Goal: Find specific page/section: Find specific page/section

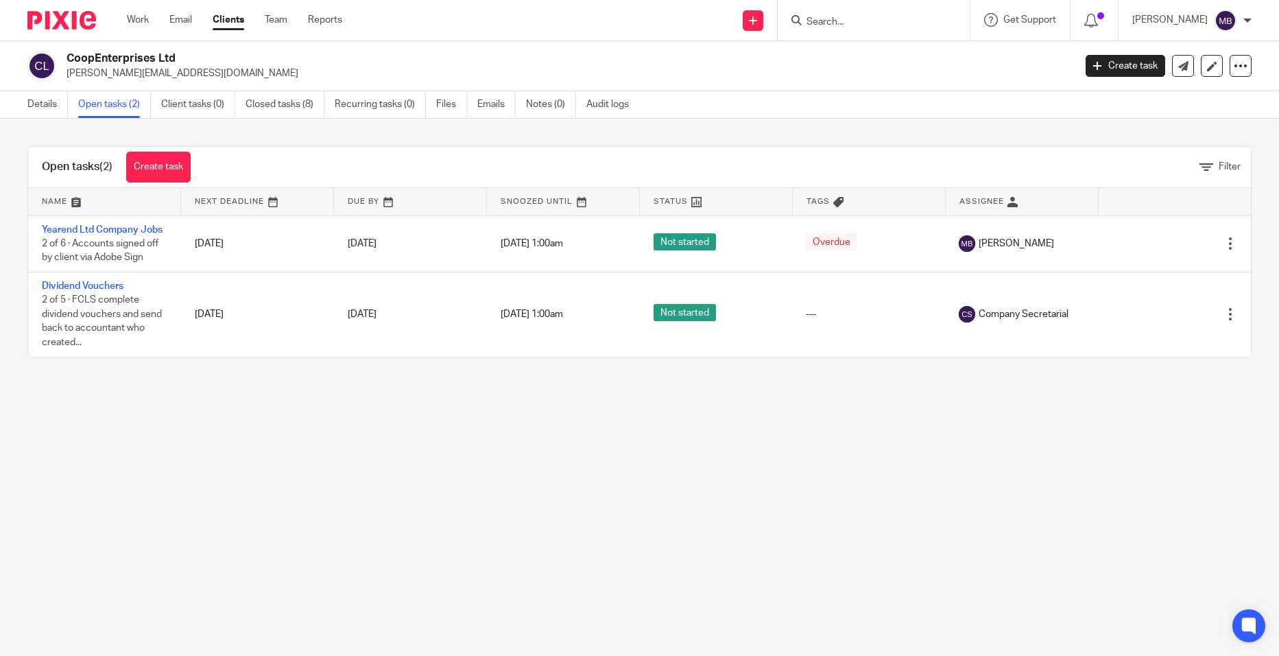
click at [794, 14] on div at bounding box center [874, 20] width 192 height 40
click at [834, 20] on input "Search" at bounding box center [866, 22] width 123 height 12
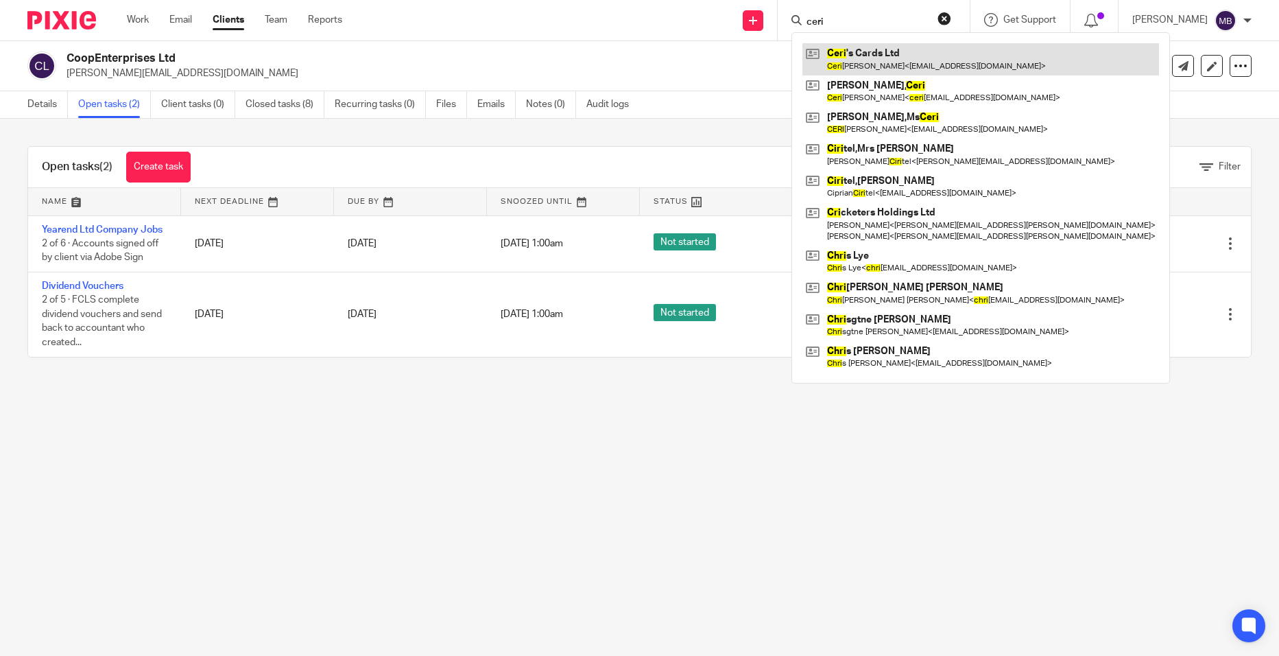
type input "ceri"
click at [901, 56] on link at bounding box center [981, 59] width 357 height 32
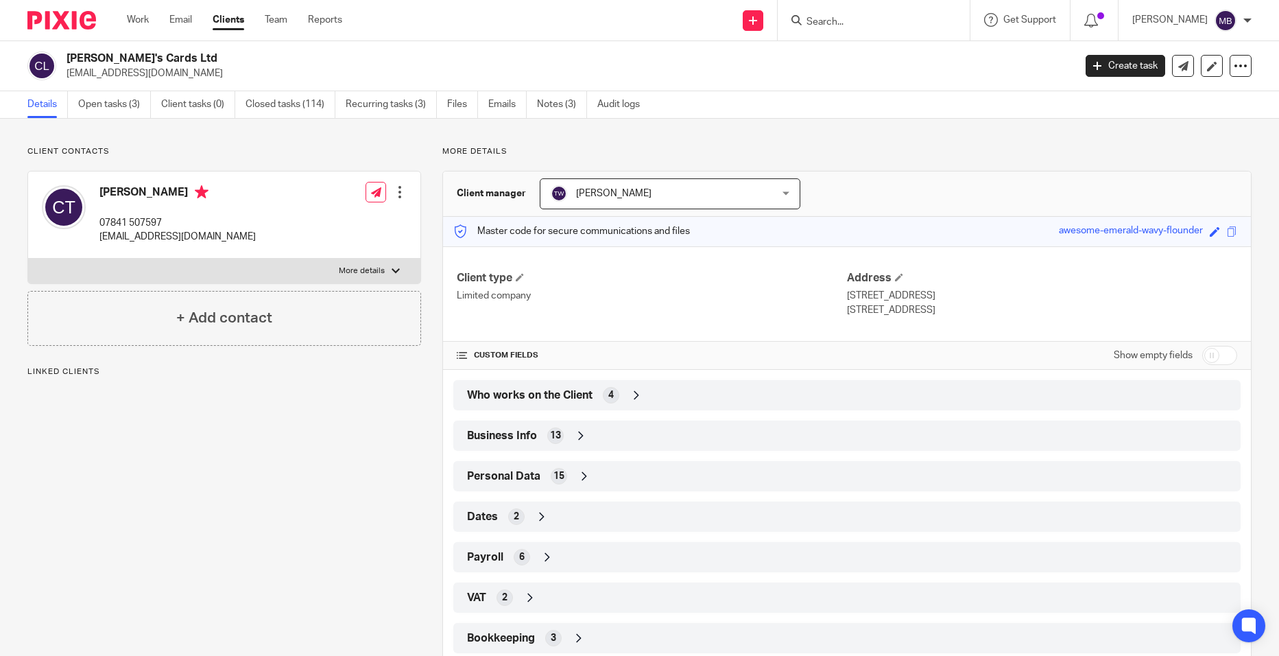
click at [608, 401] on span "4" at bounding box center [610, 395] width 5 height 14
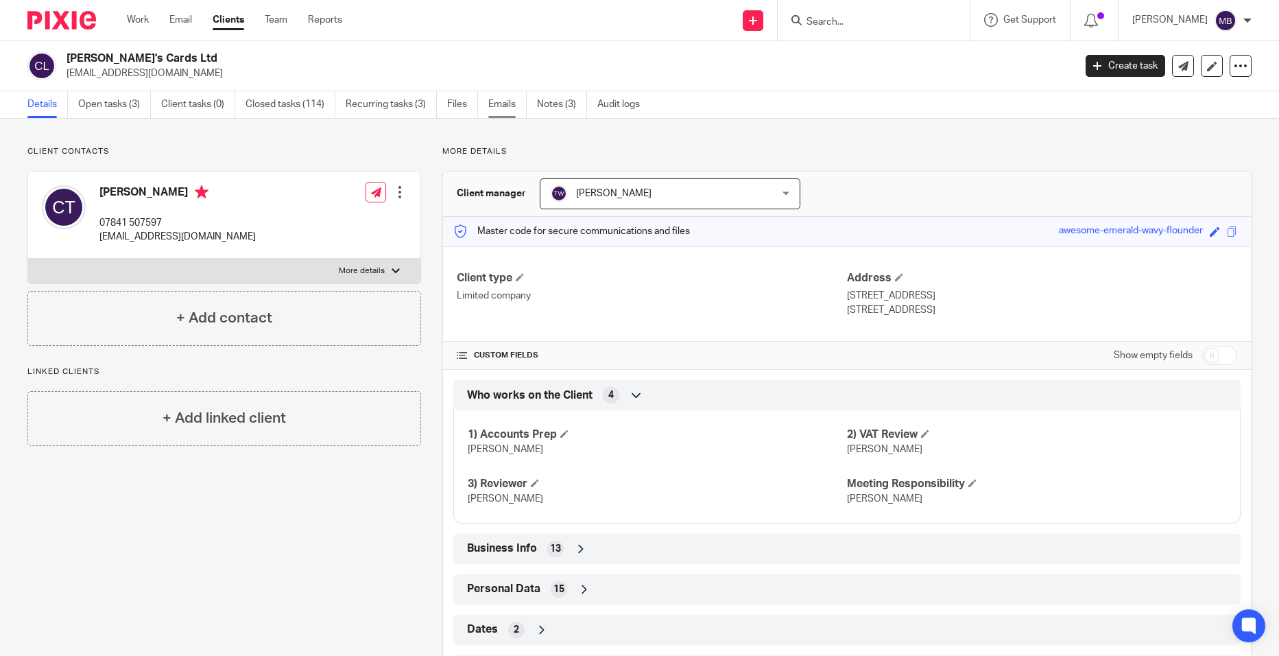
click at [512, 107] on link "Emails" at bounding box center [507, 104] width 38 height 27
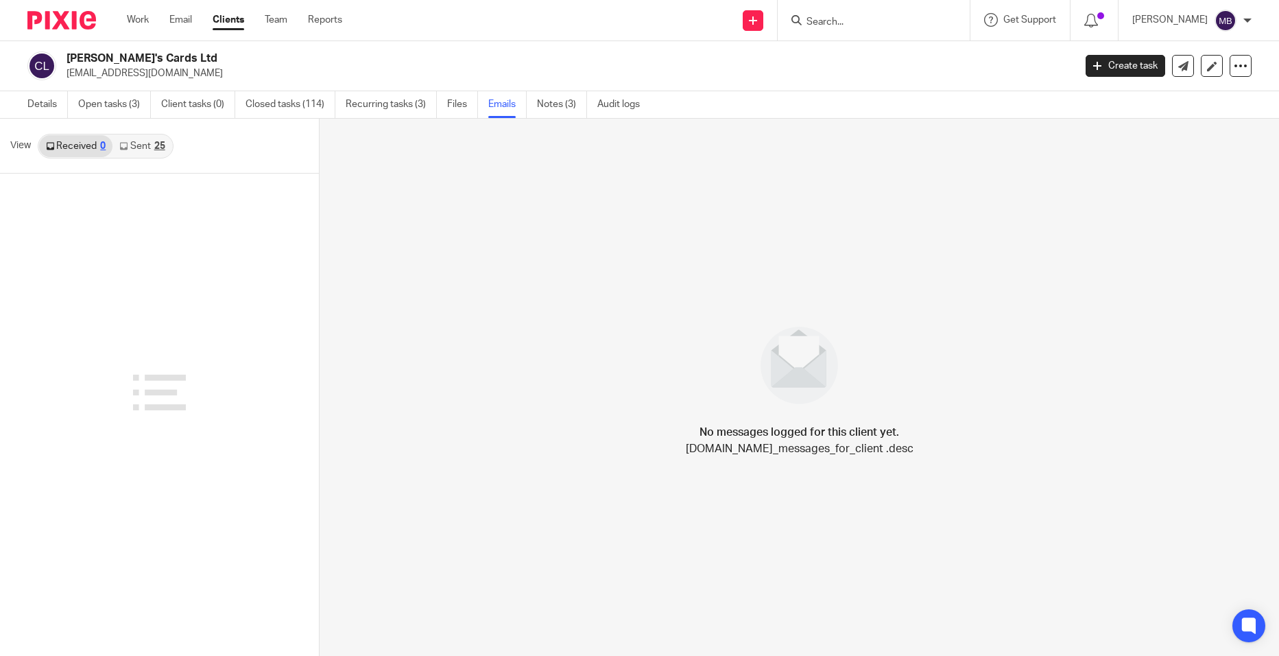
click at [133, 147] on link "Sent 25" at bounding box center [141, 146] width 59 height 22
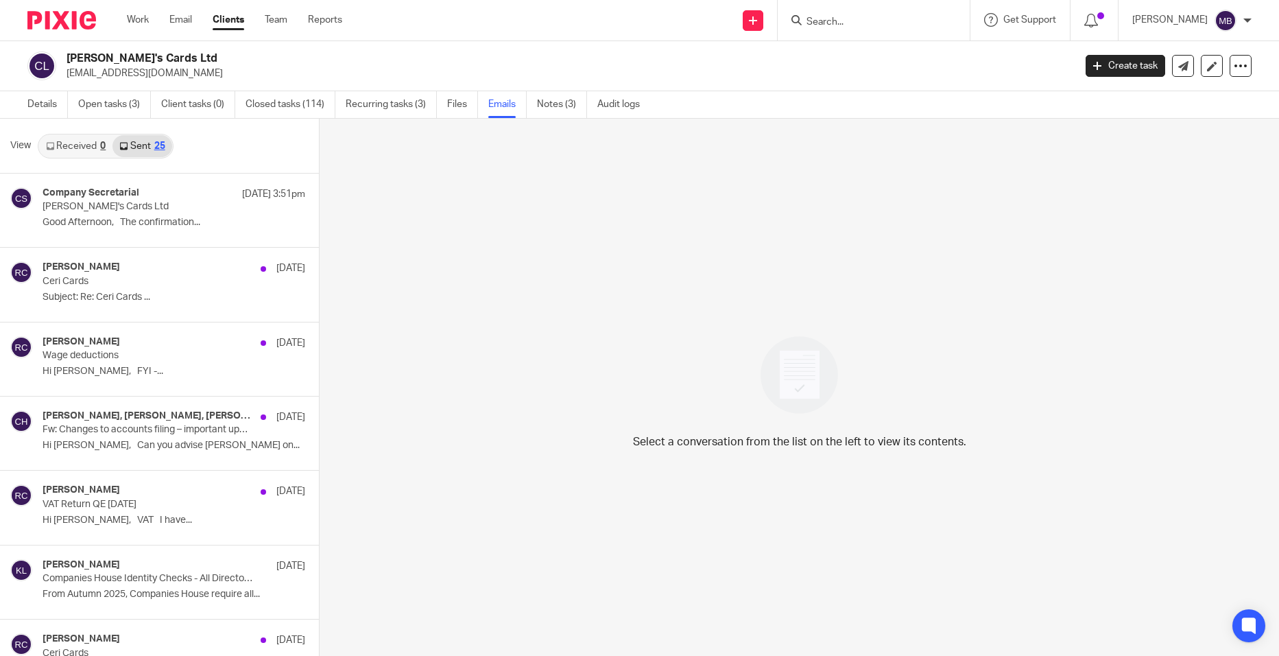
click at [91, 150] on link "Received 0" at bounding box center [75, 146] width 73 height 22
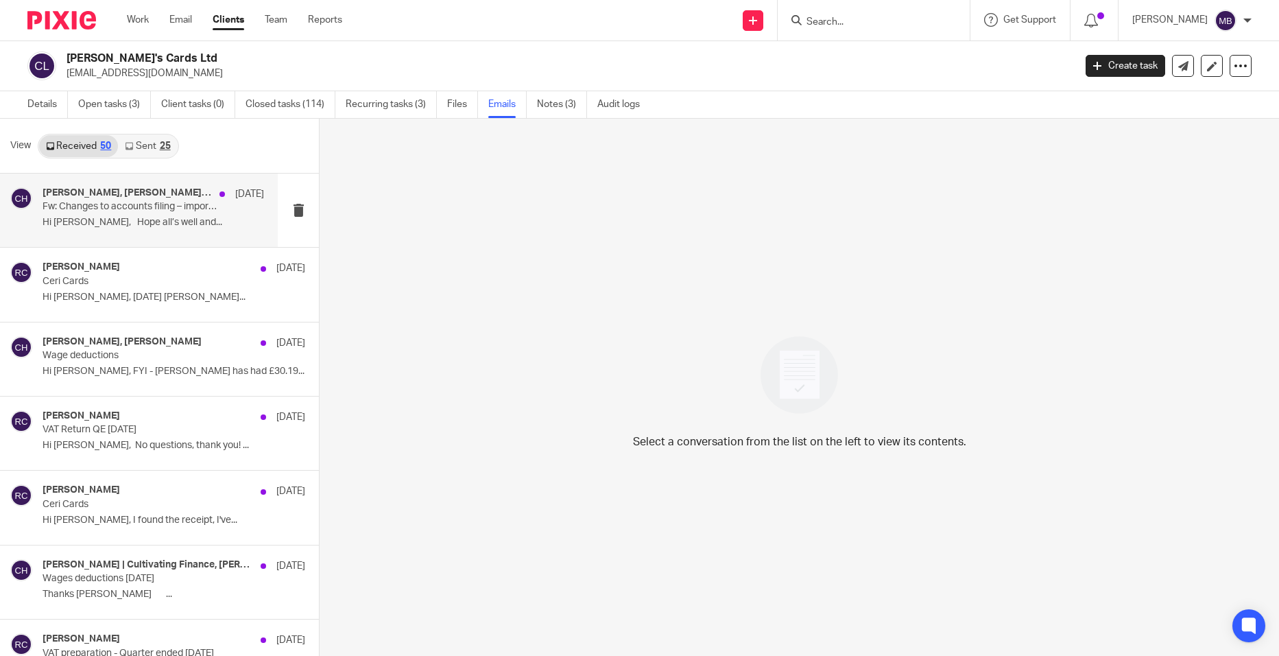
click at [161, 228] on p "Hi Lynsey, Hope all’s well and..." at bounding box center [154, 223] width 222 height 12
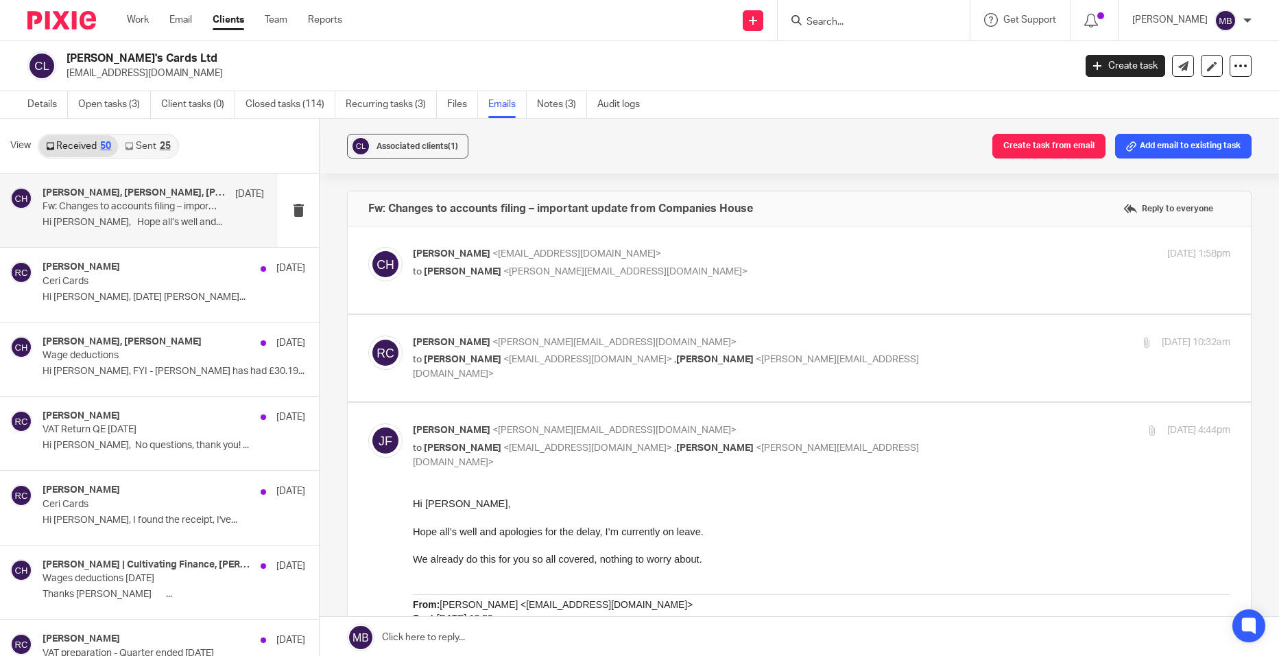
click at [512, 255] on span "<bizarasocial@outlook.com>" at bounding box center [577, 254] width 169 height 10
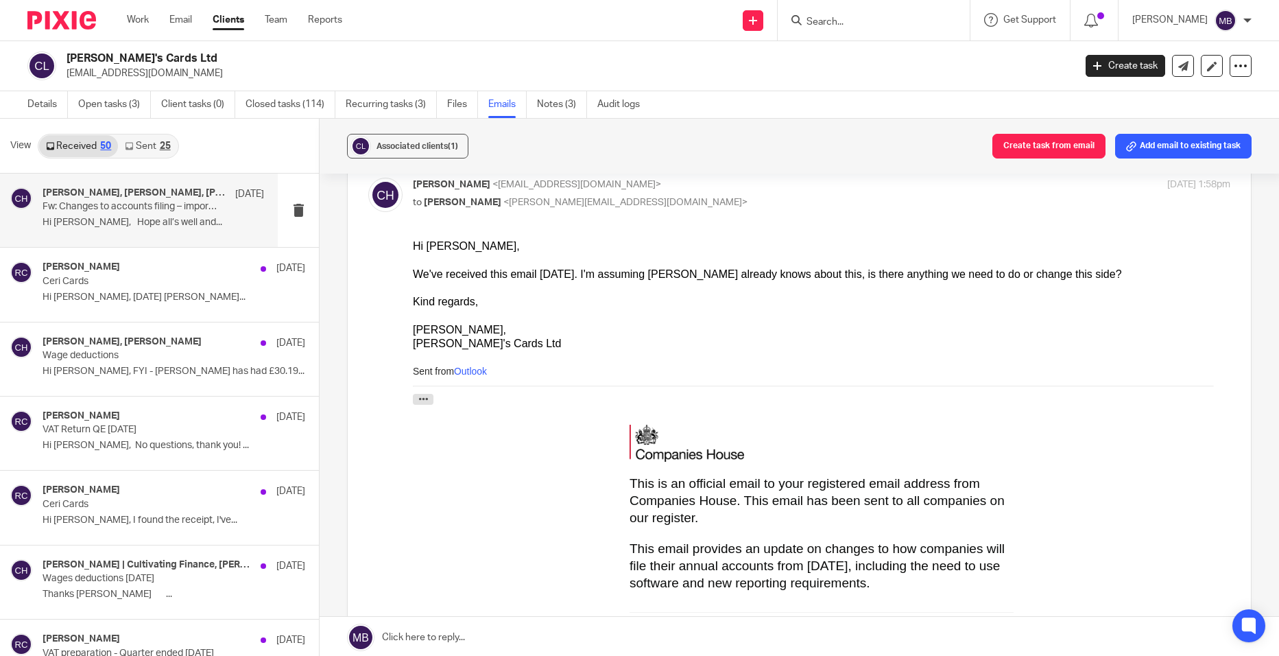
scroll to position [69, 0]
click at [470, 249] on div "Hi Rachel," at bounding box center [822, 247] width 818 height 14
click at [485, 206] on span "Rachel Crowther" at bounding box center [463, 203] width 78 height 10
checkbox input "false"
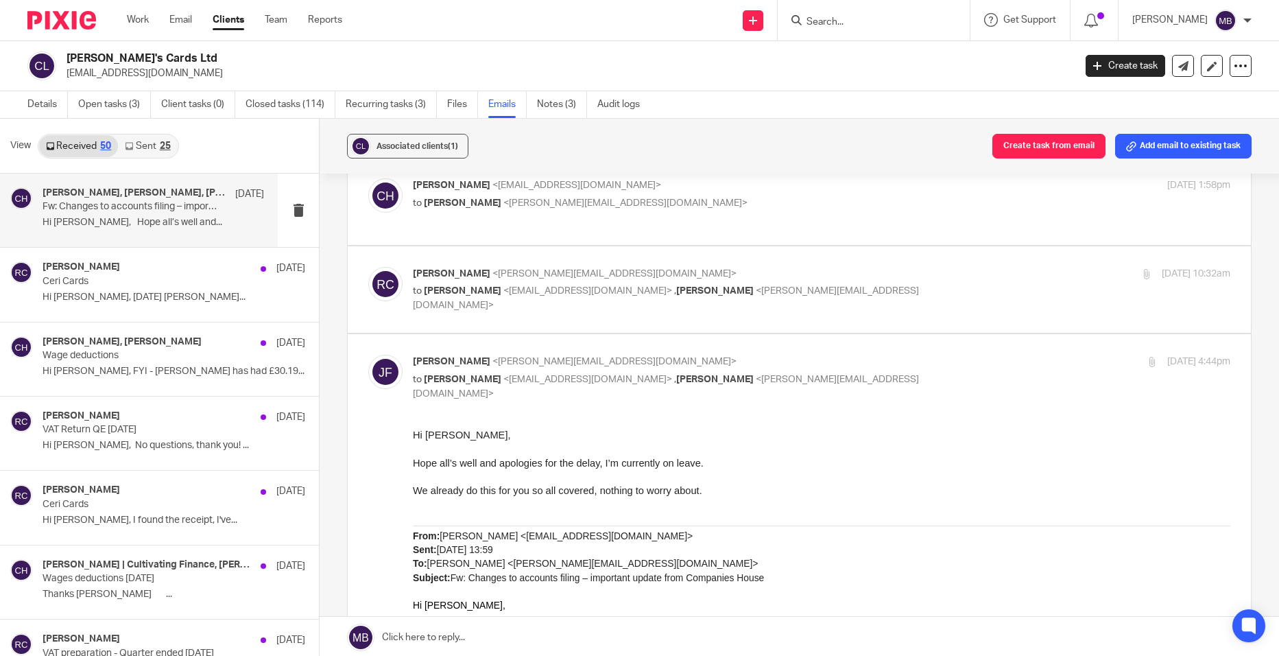
click at [477, 296] on p "to Ceri Harrold <bizarasocial@outlook.com> , James Fowler <james@lesserandco.co…" at bounding box center [685, 298] width 545 height 28
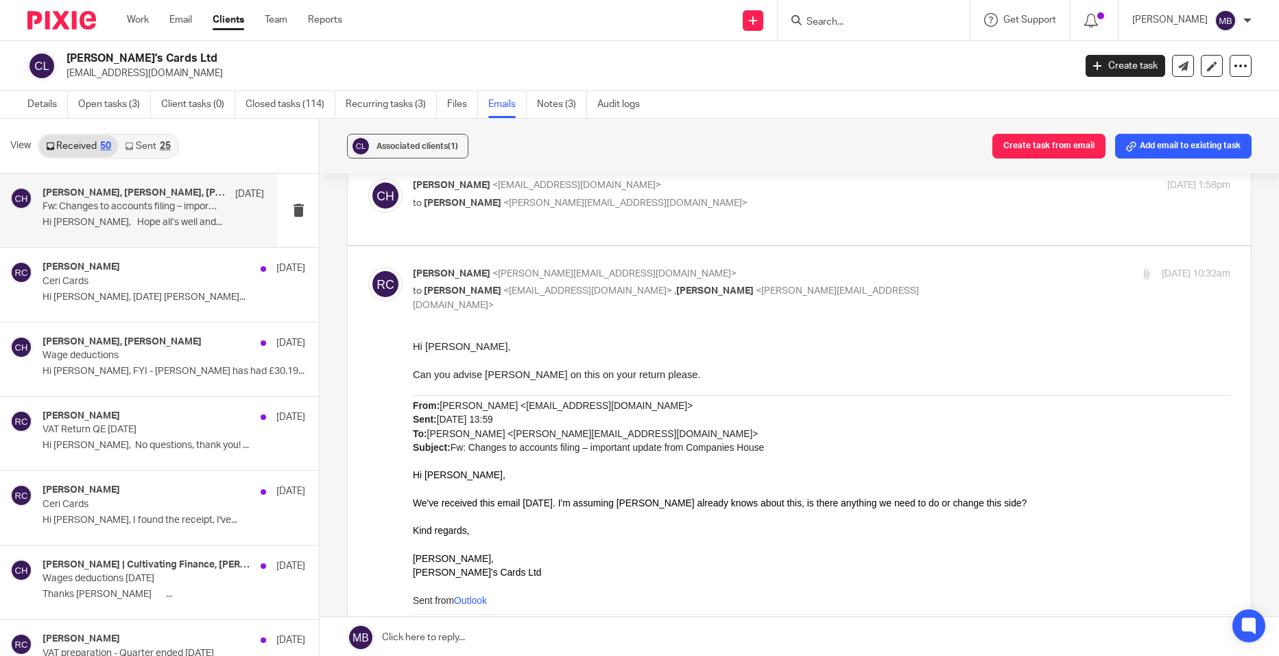
scroll to position [0, 0]
click at [477, 296] on p "to Ceri Harrold <bizarasocial@outlook.com> , James Fowler <james@lesserandco.co…" at bounding box center [685, 298] width 545 height 28
checkbox input "false"
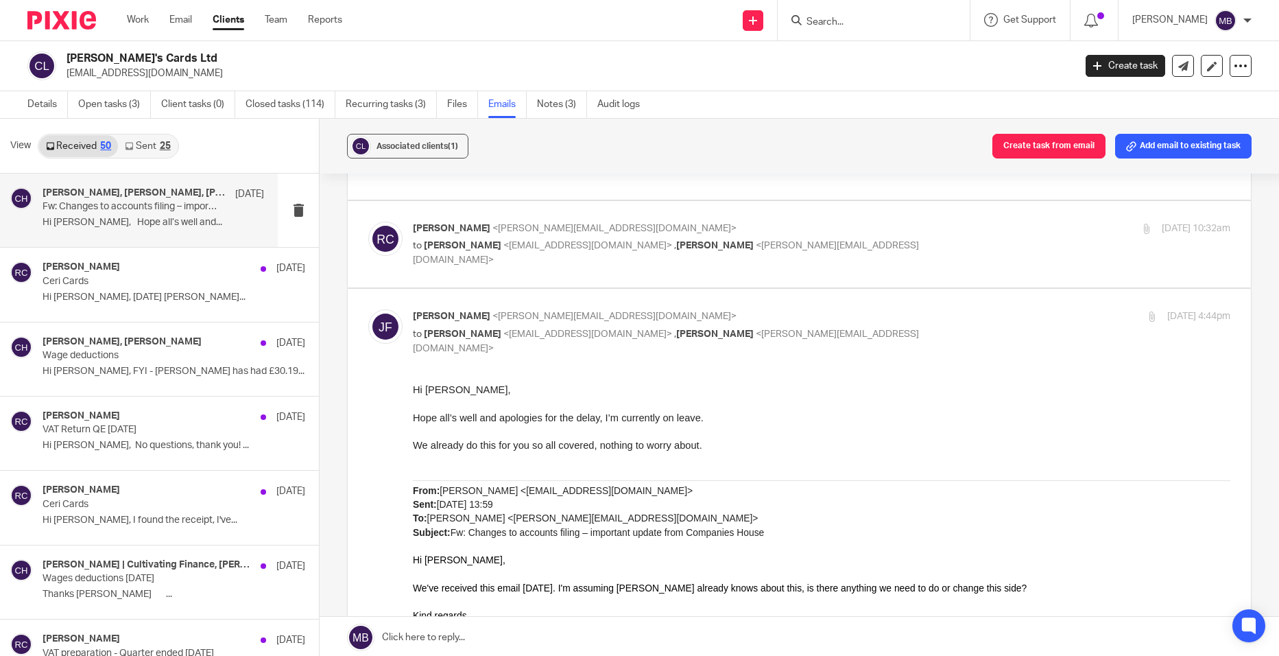
scroll to position [137, 0]
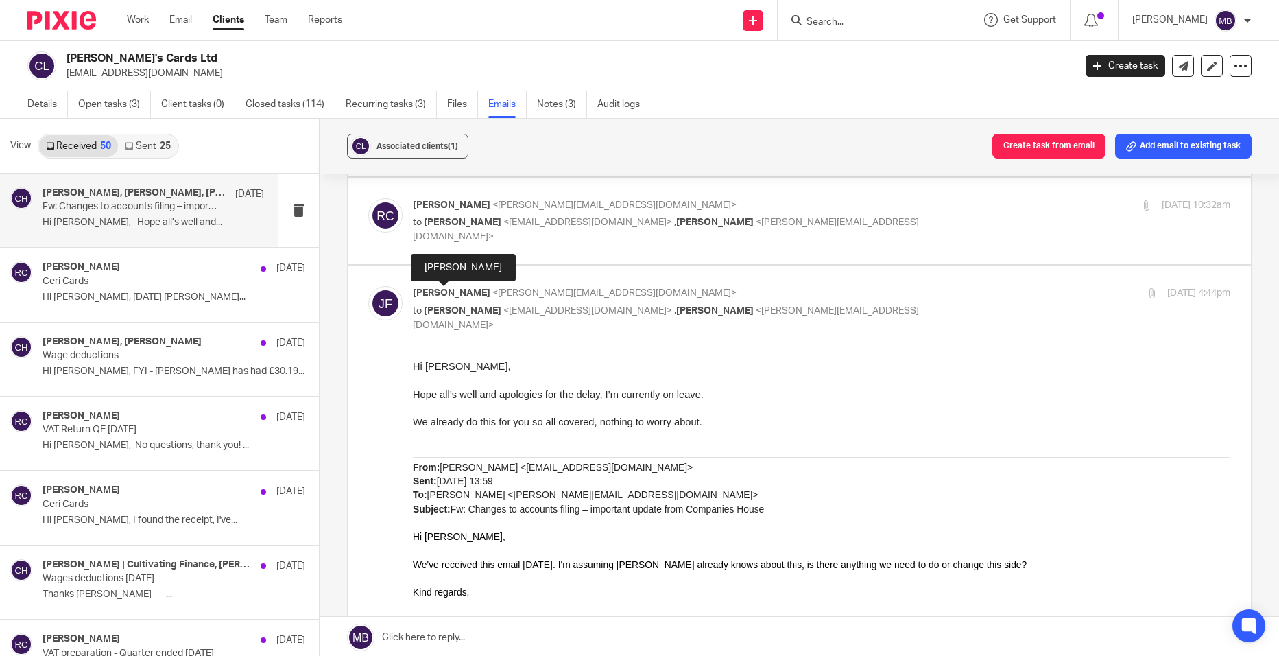
click at [454, 288] on span "James Fowler" at bounding box center [452, 293] width 78 height 10
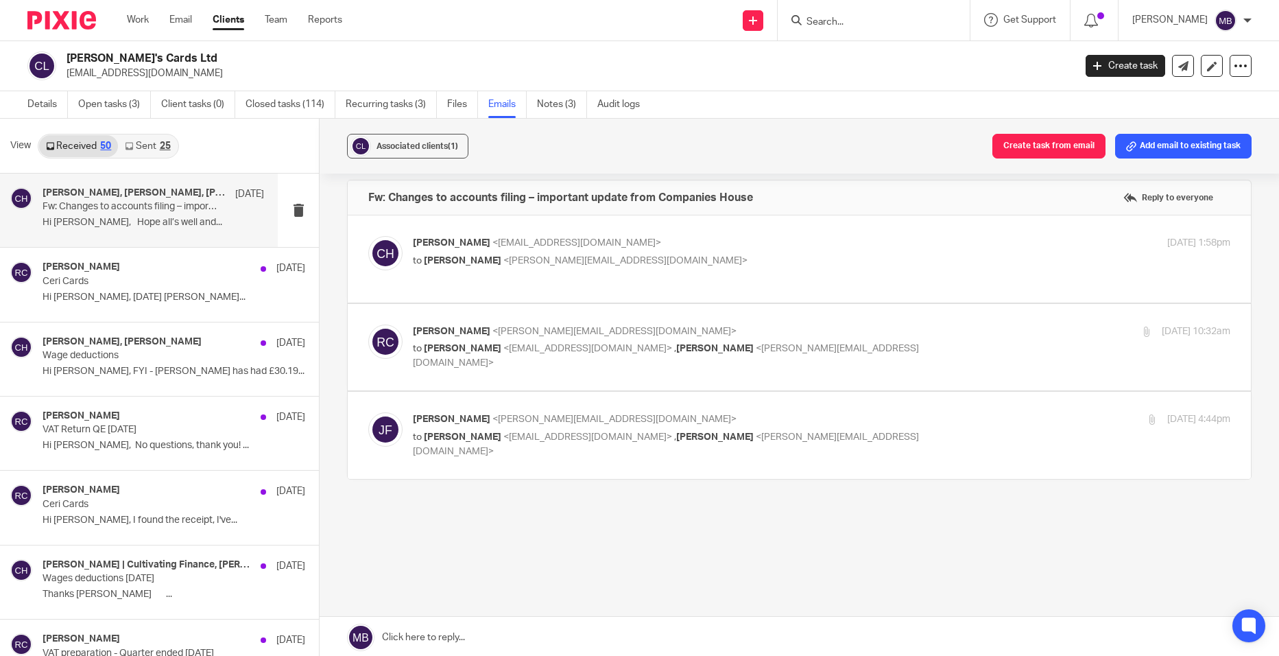
scroll to position [11, 0]
click at [486, 409] on label at bounding box center [799, 435] width 903 height 87
click at [368, 412] on input "checkbox" at bounding box center [368, 412] width 1 height 1
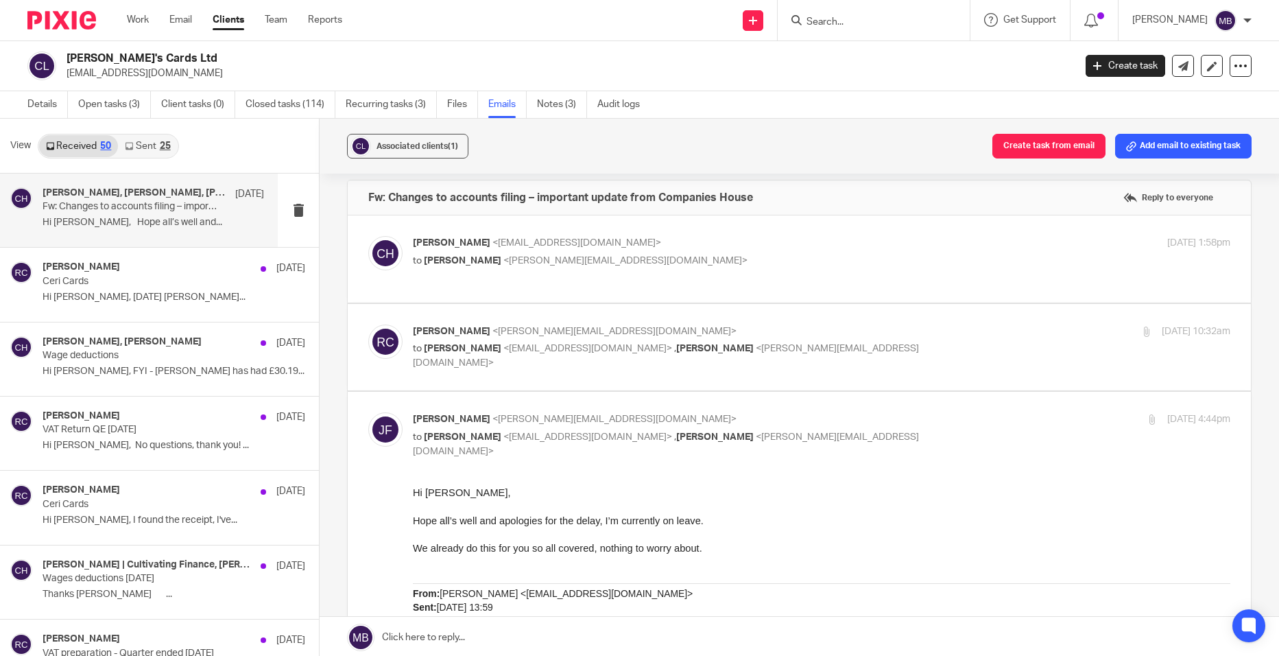
scroll to position [0, 0]
click at [368, 412] on input "checkbox" at bounding box center [368, 412] width 1 height 1
checkbox input "false"
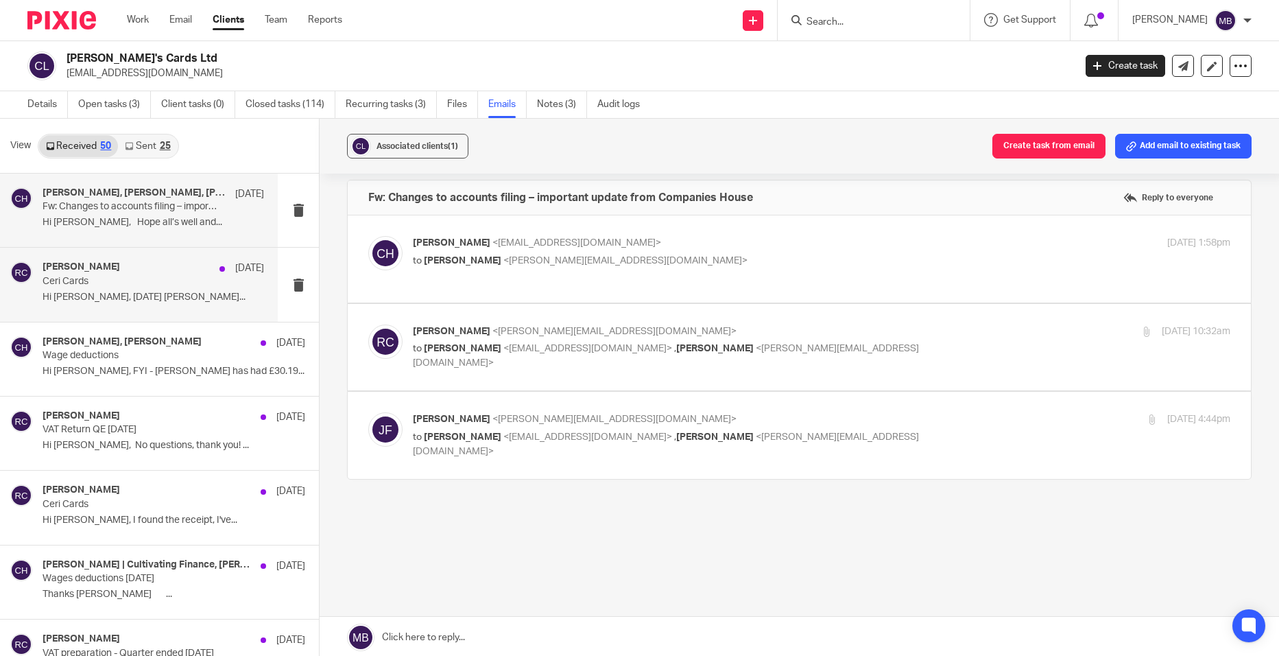
click at [84, 270] on h4 "Rachel Crowther" at bounding box center [82, 267] width 78 height 12
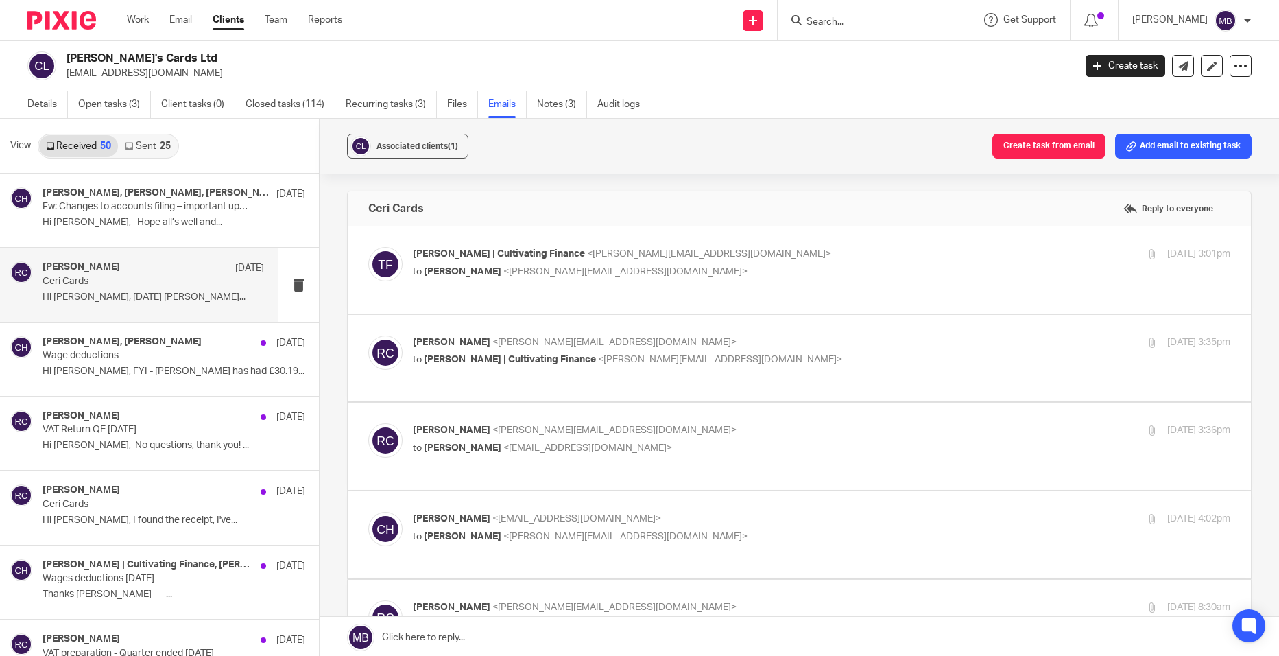
click at [499, 276] on p "to Rachel Crowther <rachel@lesserandco.com>" at bounding box center [685, 272] width 545 height 14
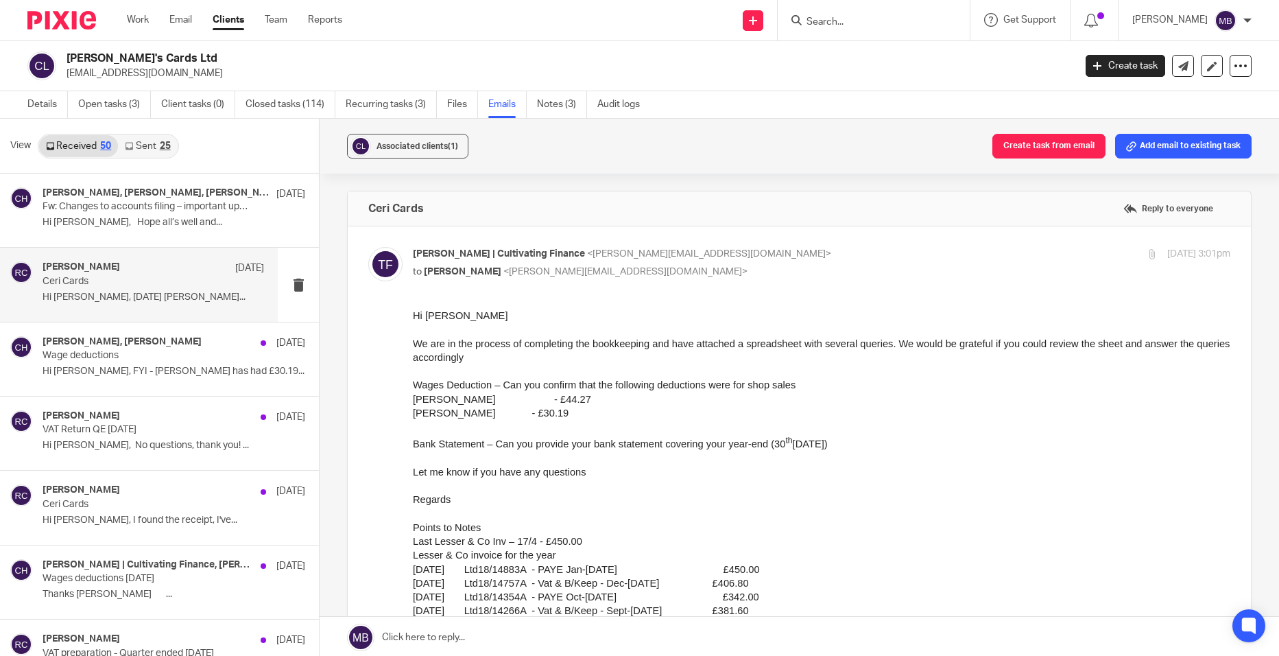
click at [505, 257] on span "Terence Whitney | Cultivating Finance" at bounding box center [499, 254] width 172 height 10
checkbox input "false"
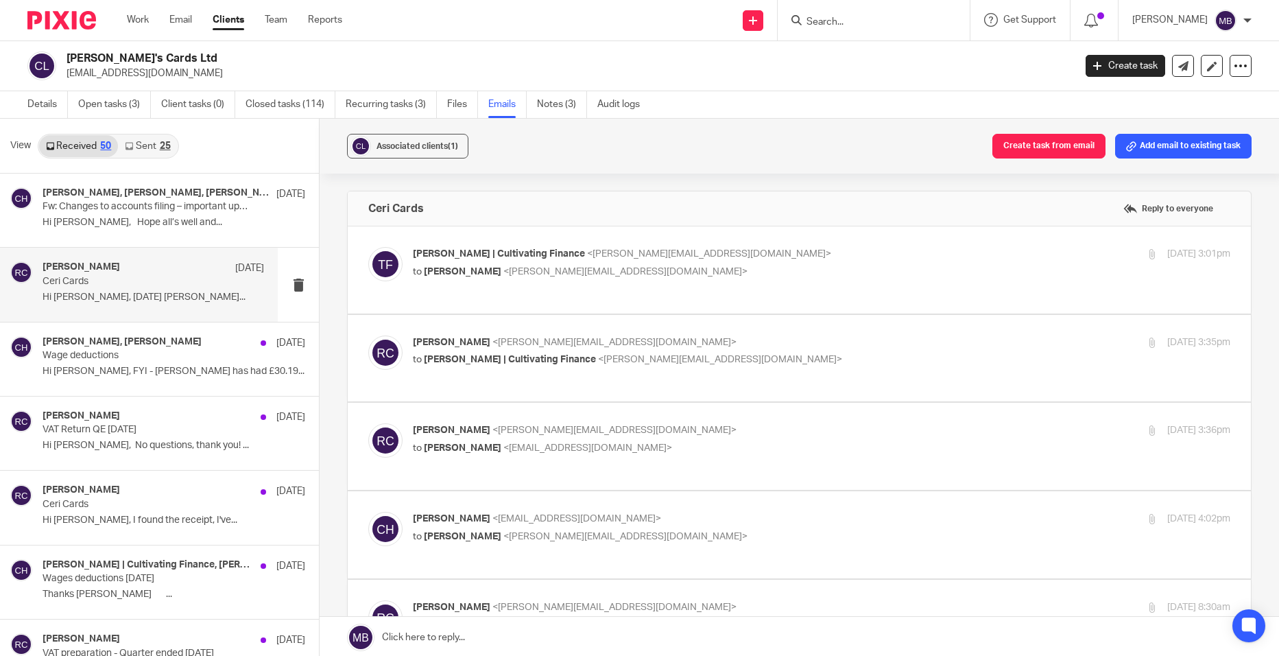
click at [847, 29] on form at bounding box center [878, 20] width 146 height 17
click at [843, 25] on input "Search" at bounding box center [866, 22] width 123 height 12
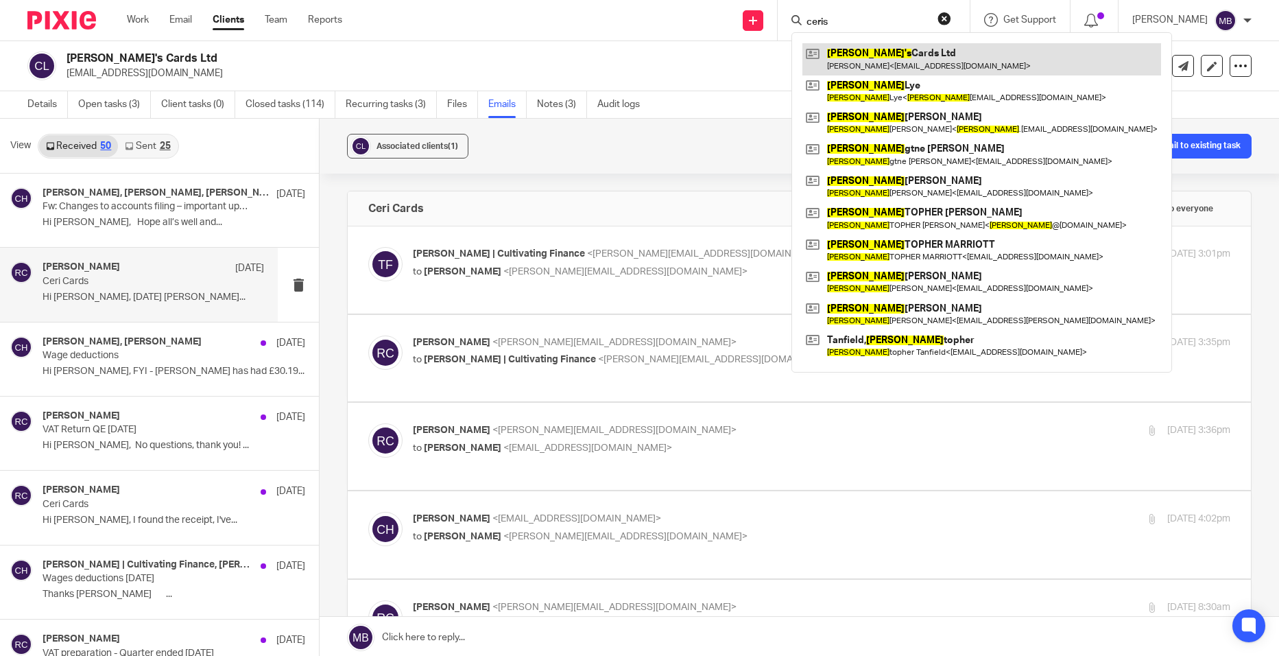
type input "ceris"
click at [857, 57] on link at bounding box center [982, 59] width 359 height 32
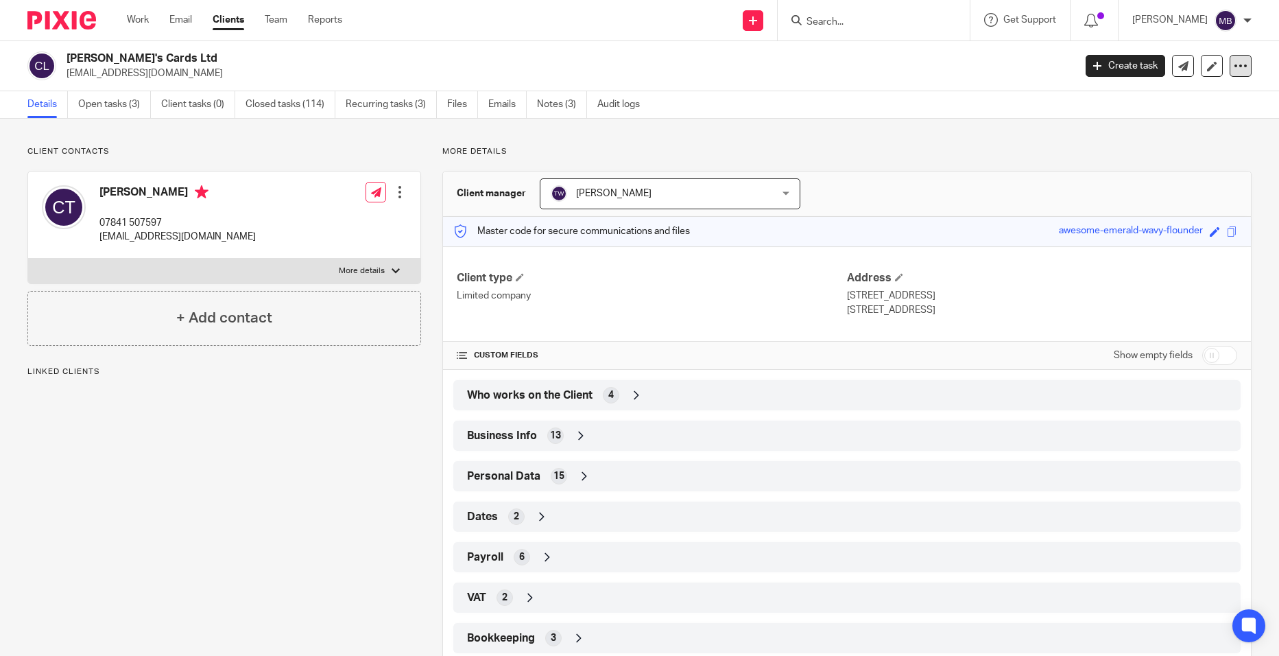
click at [1240, 71] on div at bounding box center [1241, 66] width 22 height 22
click at [1220, 97] on link "Update from Companies House" at bounding box center [1156, 101] width 152 height 20
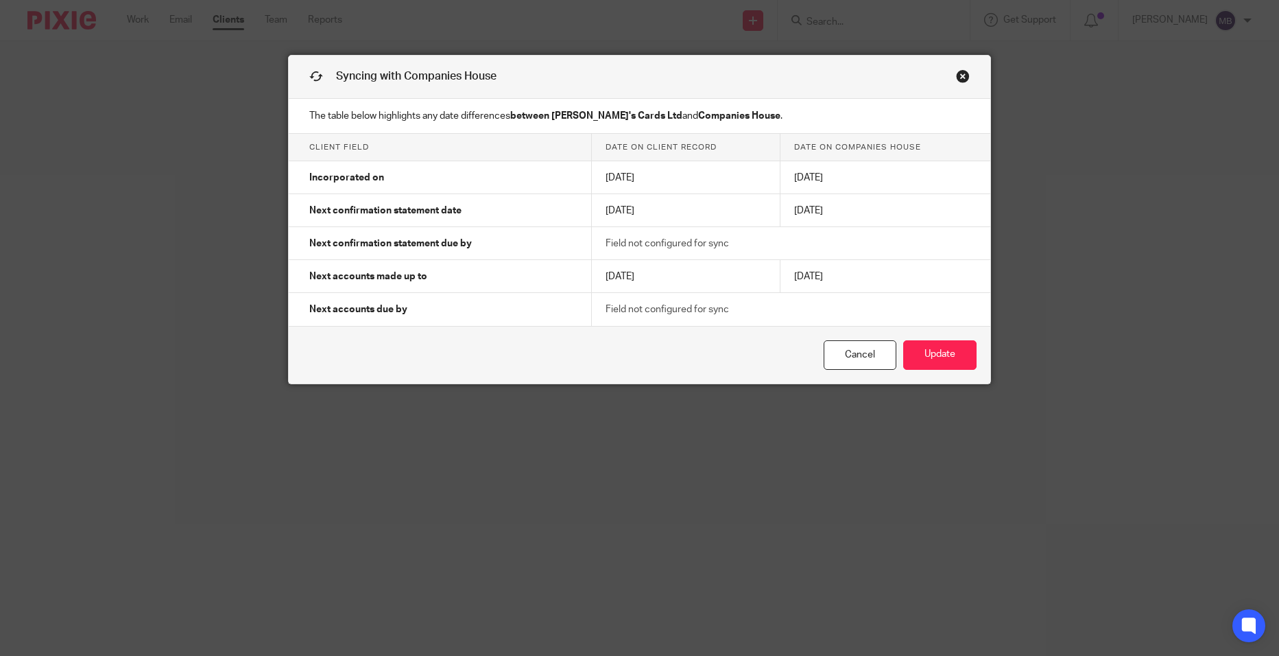
click at [950, 74] on div "Syncing with Companies House" at bounding box center [640, 77] width 702 height 43
click at [956, 75] on link "Close this dialog window" at bounding box center [963, 78] width 14 height 19
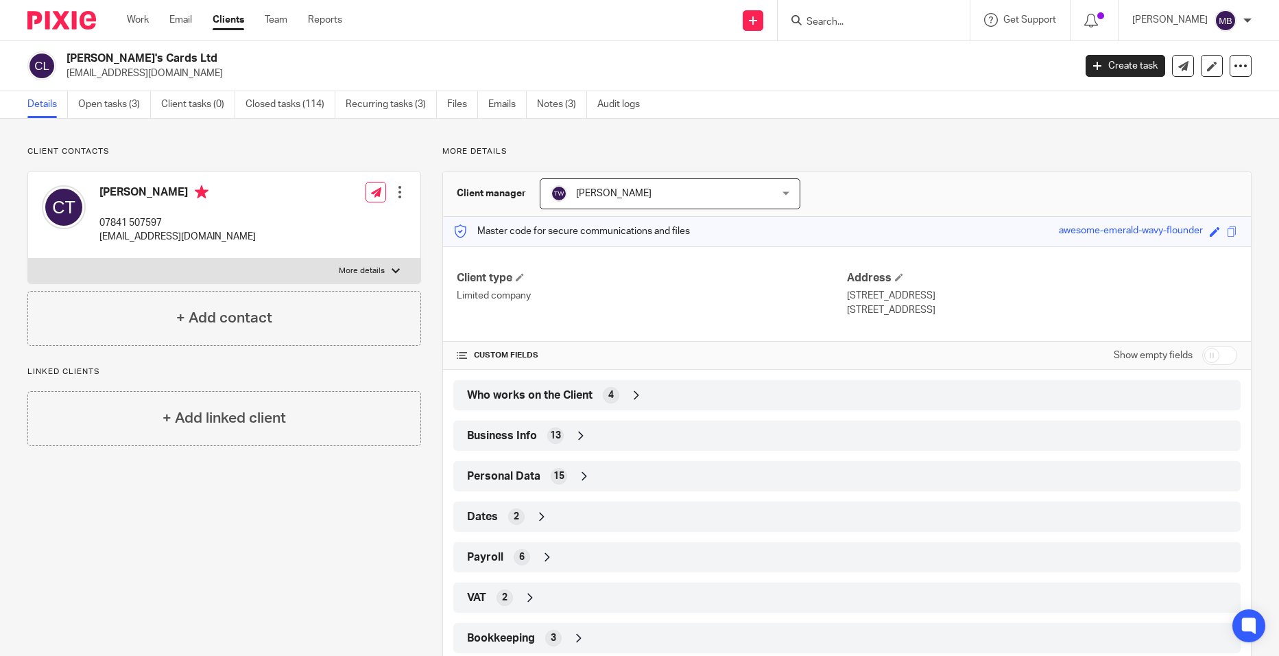
click at [868, 19] on input "Search" at bounding box center [866, 22] width 123 height 12
type input "Coopent"
click at [875, 40] on div "CoopEnt erprises Ltd [PERSON_NAME] < [PERSON_NAME][EMAIL_ADDRESS][DOMAIN_NAME] >" at bounding box center [950, 59] width 316 height 54
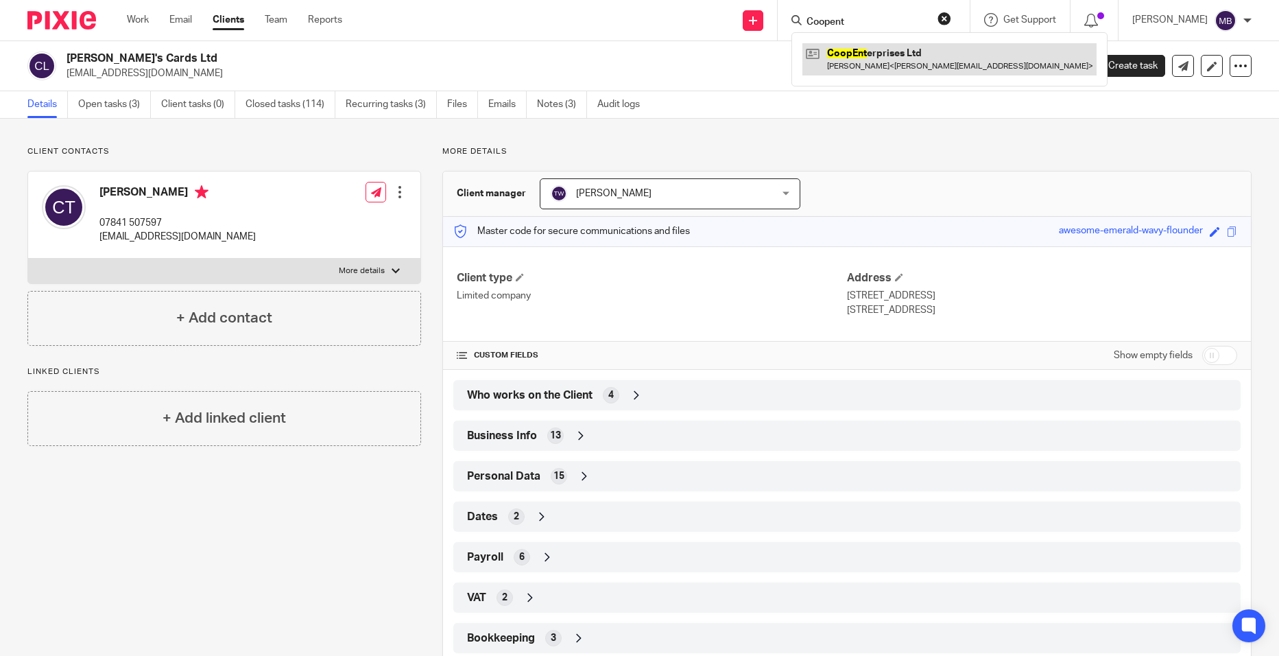
click at [875, 56] on link at bounding box center [950, 59] width 294 height 32
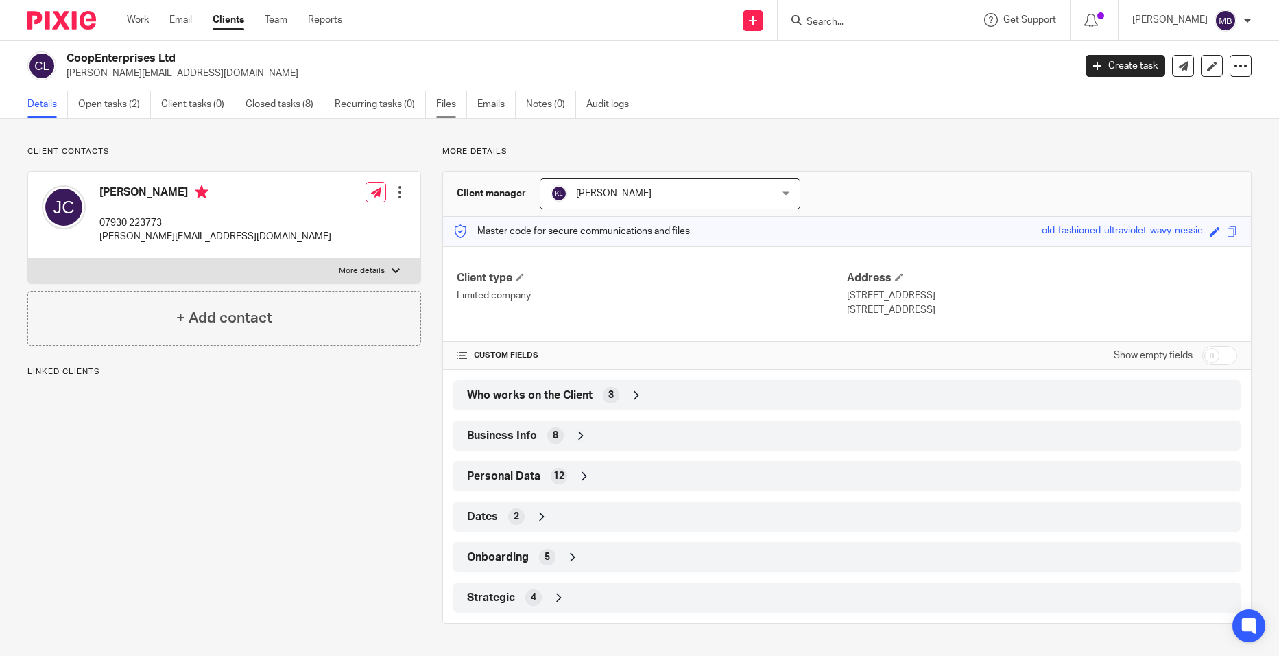
click at [444, 103] on link "Files" at bounding box center [451, 104] width 31 height 27
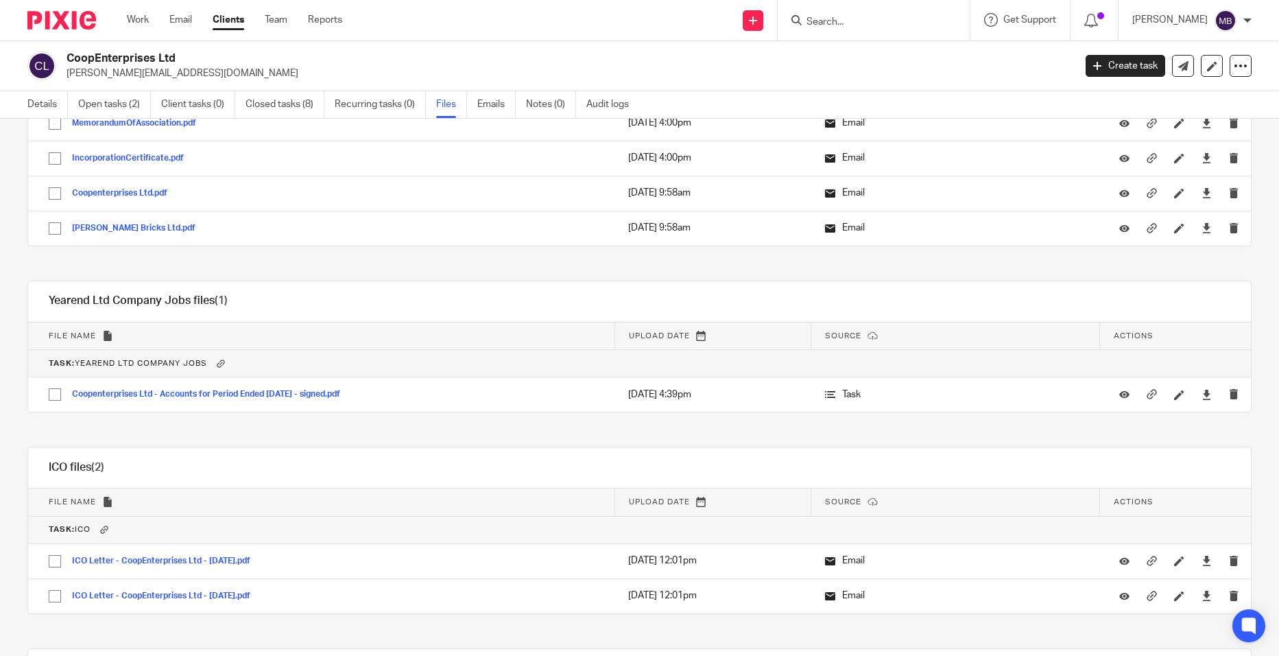
scroll to position [2991, 0]
